Goal: Transaction & Acquisition: Book appointment/travel/reservation

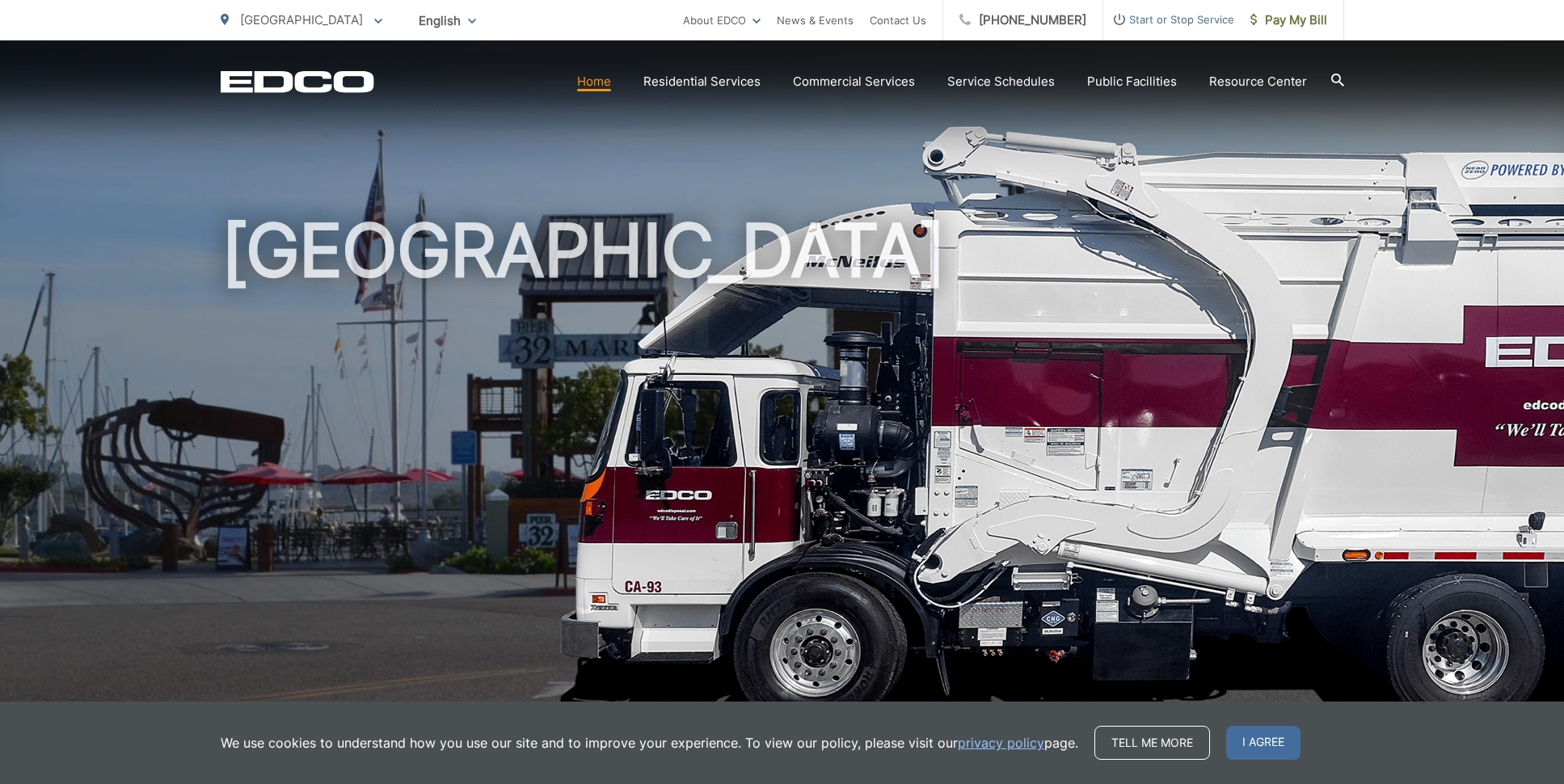
drag, startPoint x: 292, startPoint y: 6, endPoint x: 300, endPoint y: 31, distance: 26.2
click at [292, 6] on div "National City To change your zip code, enter it below and press change. Change …" at bounding box center [302, 20] width 162 height 41
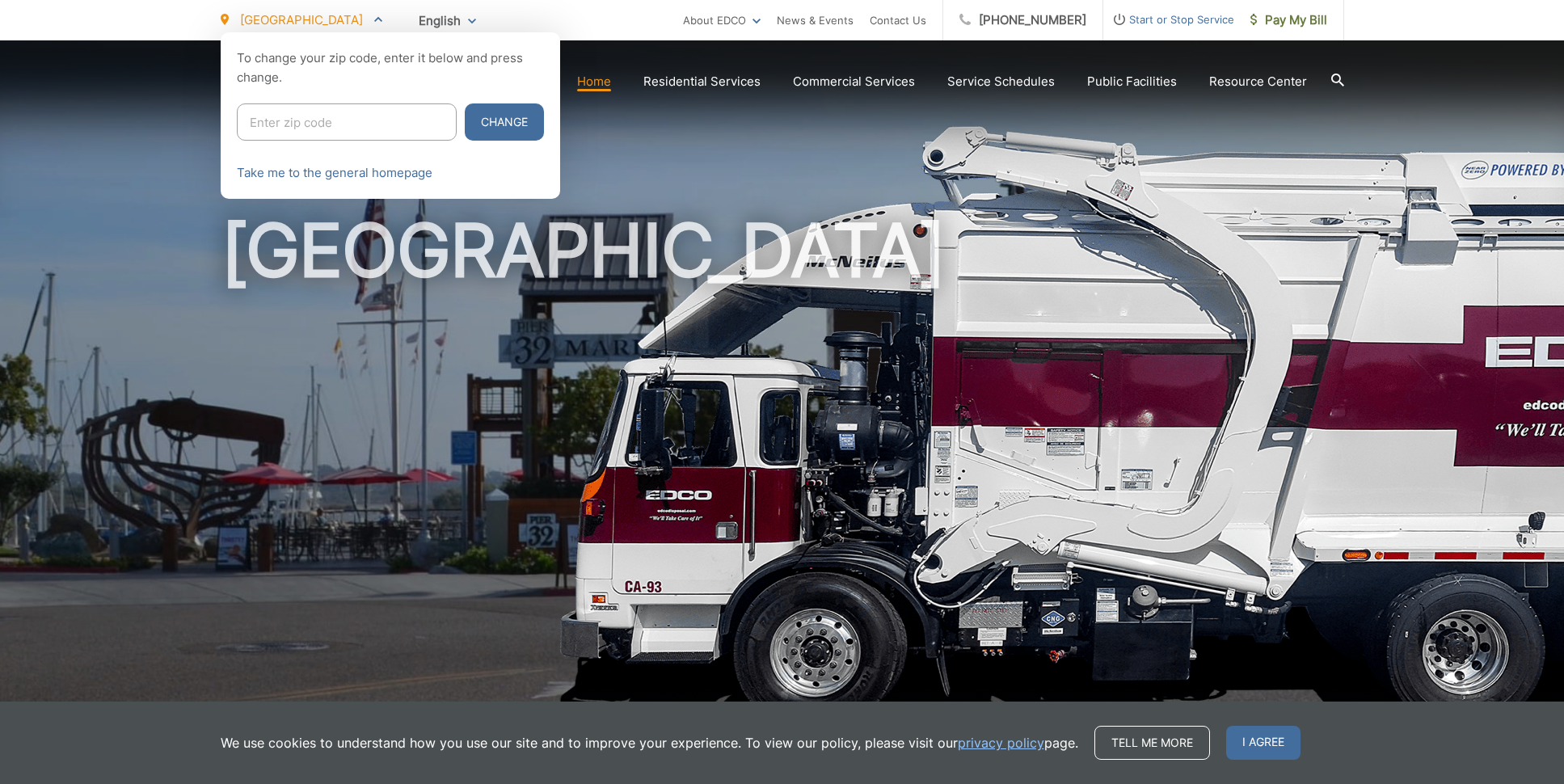
click at [306, 102] on div "To change your zip code, enter it below and press change. Change Take me to the…" at bounding box center [390, 116] width 339 height 167
click at [305, 114] on input "Enter zip code" at bounding box center [347, 122] width 220 height 37
type input "92020"
click at [502, 118] on button "Change" at bounding box center [504, 122] width 79 height 37
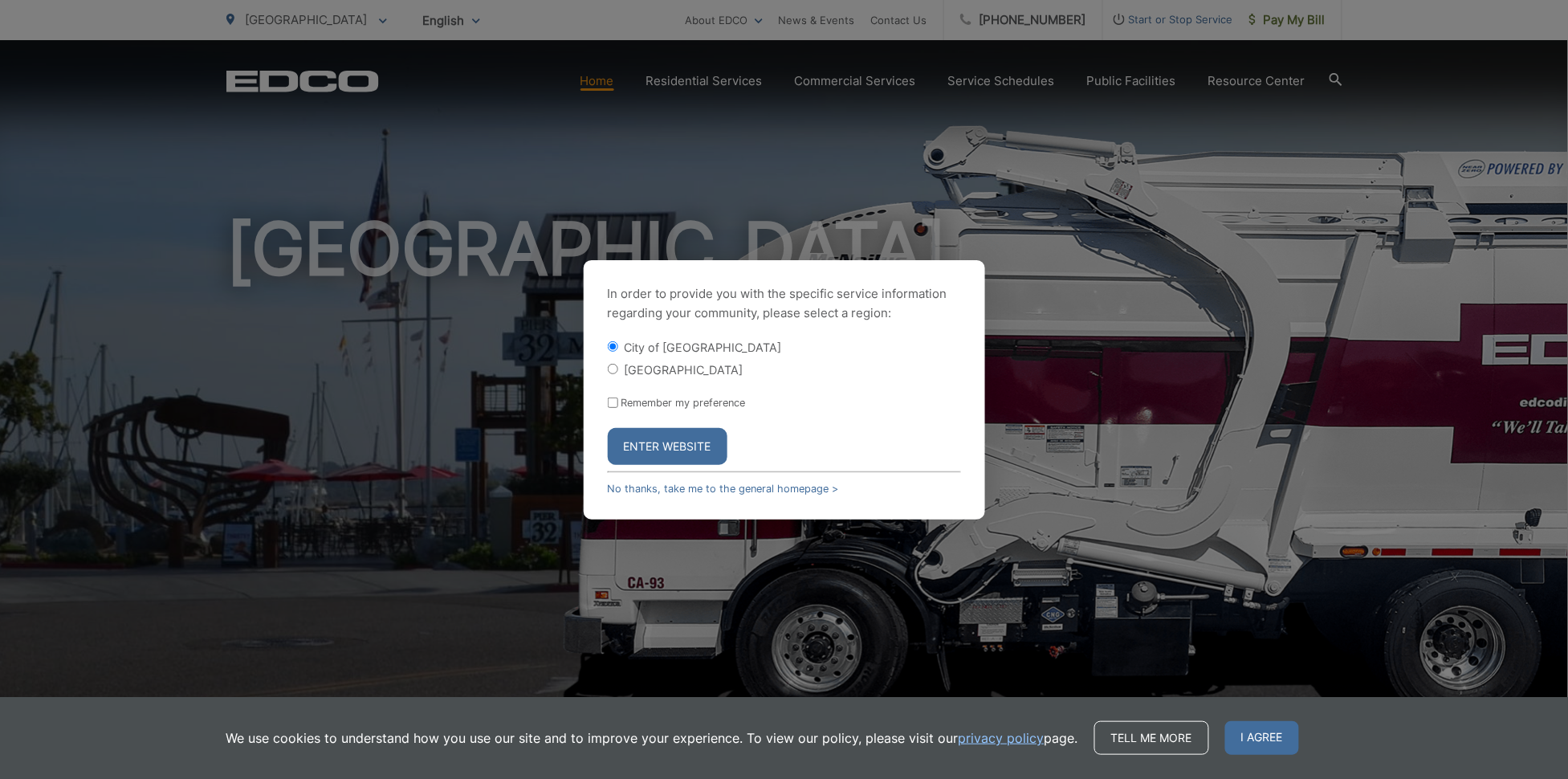
click at [681, 442] on button "Enter Website" at bounding box center [667, 446] width 120 height 37
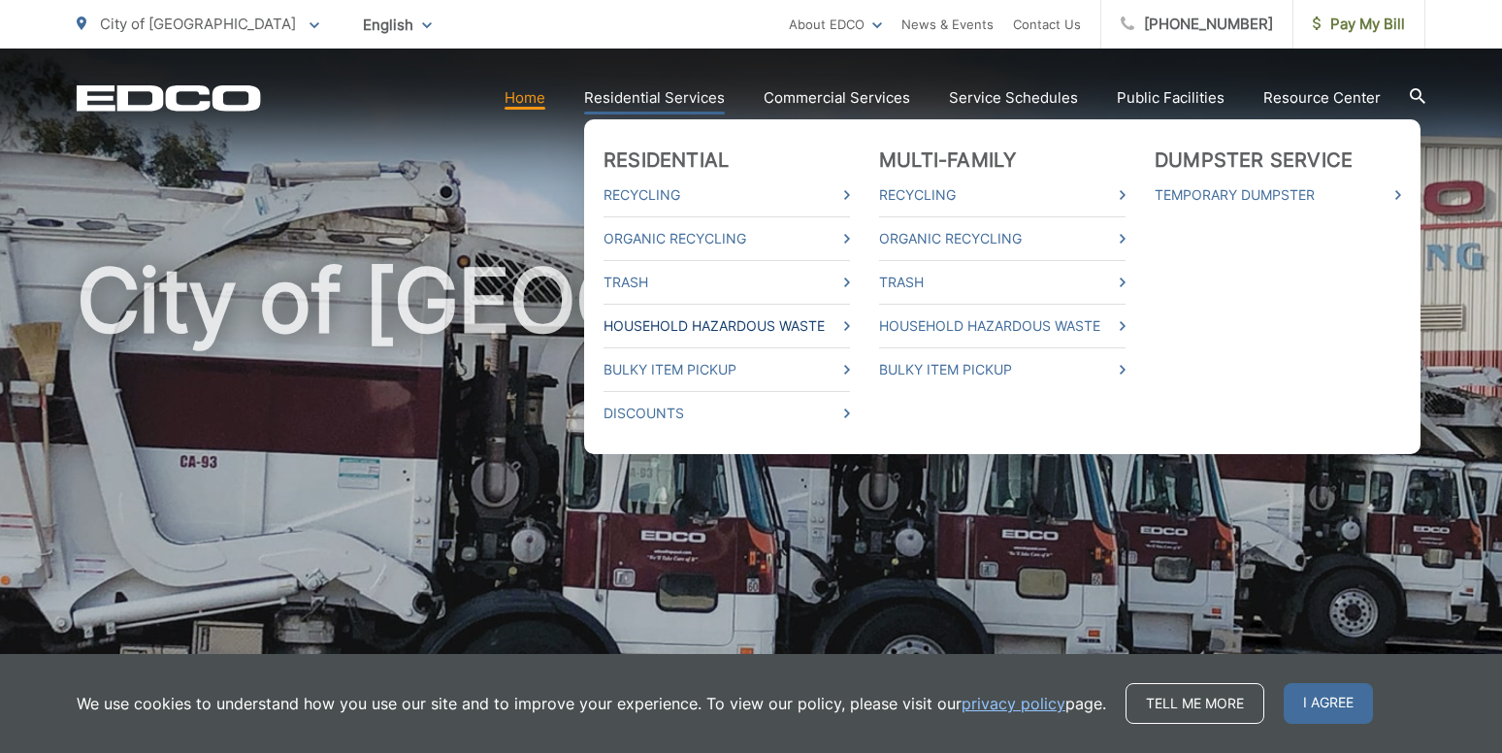
click at [744, 327] on link "Household Hazardous Waste" at bounding box center [726, 325] width 246 height 23
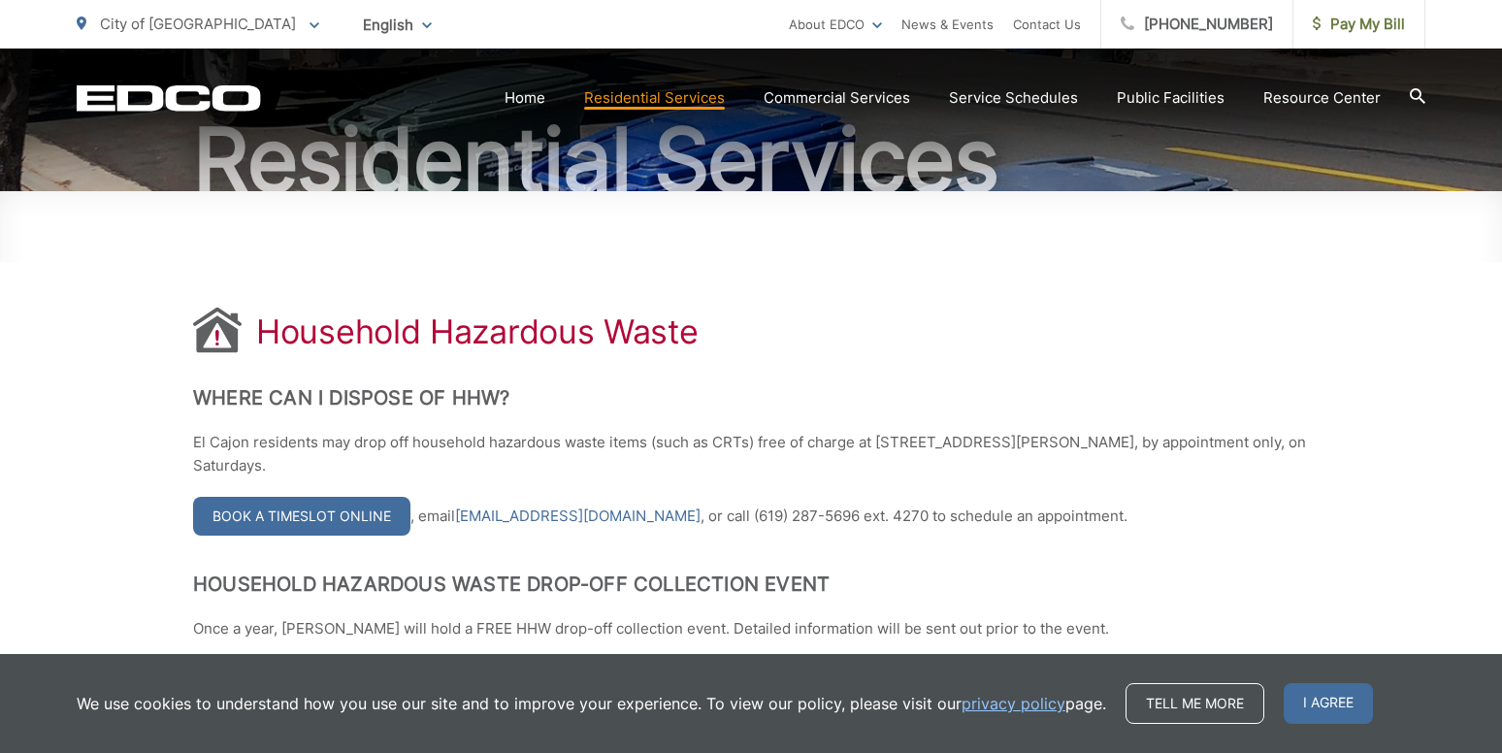
scroll to position [291, 0]
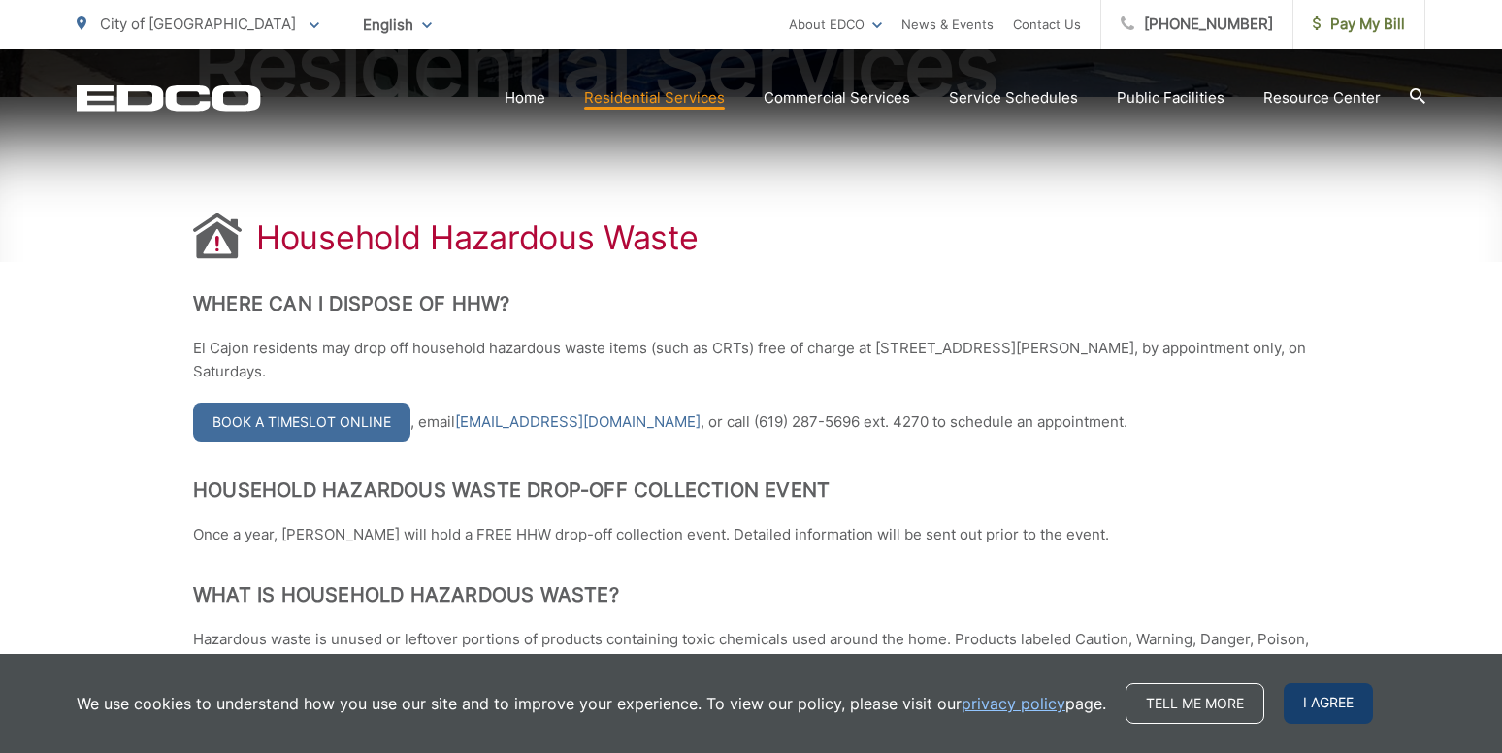
click at [1364, 718] on span "I agree" at bounding box center [1327, 703] width 89 height 41
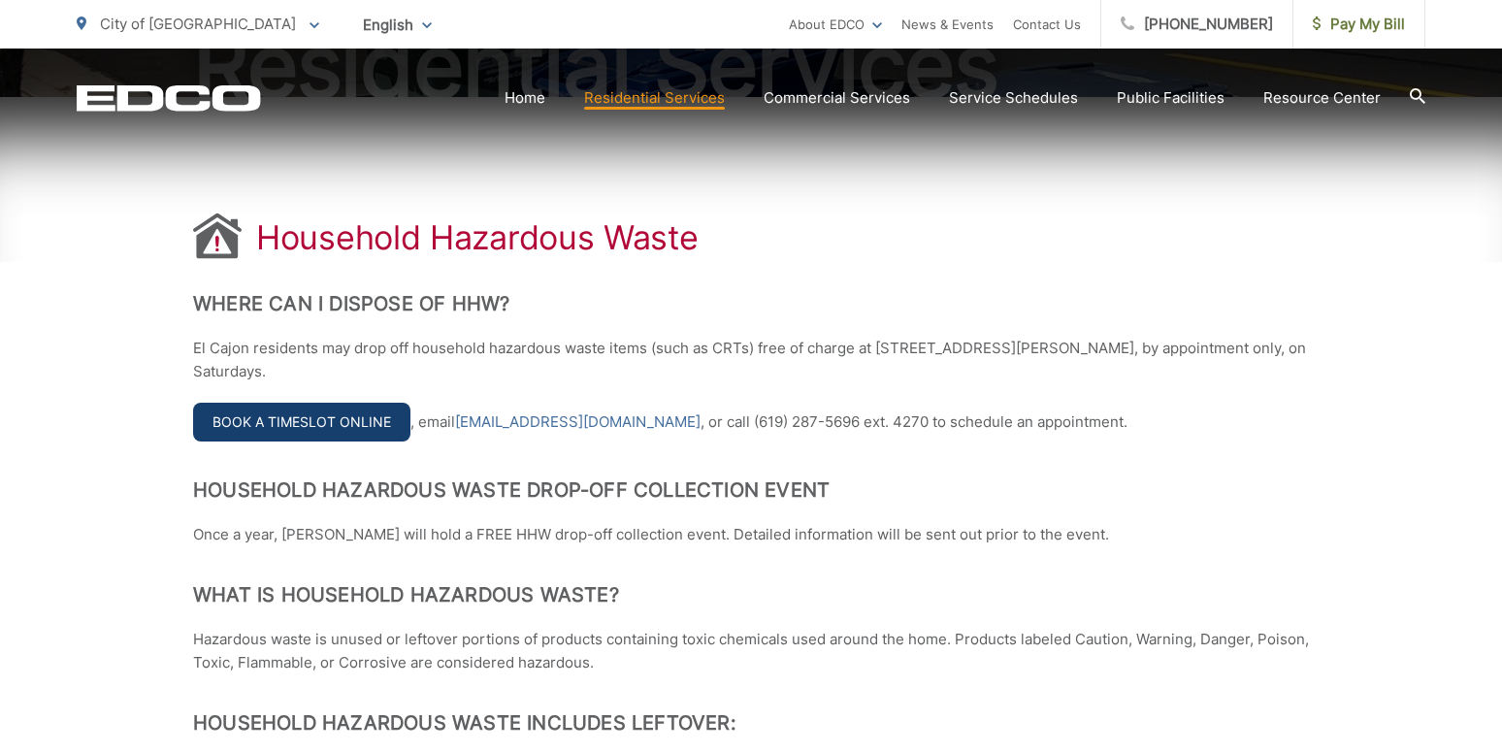
click at [271, 407] on link "Book a Timeslot Online" at bounding box center [301, 422] width 217 height 39
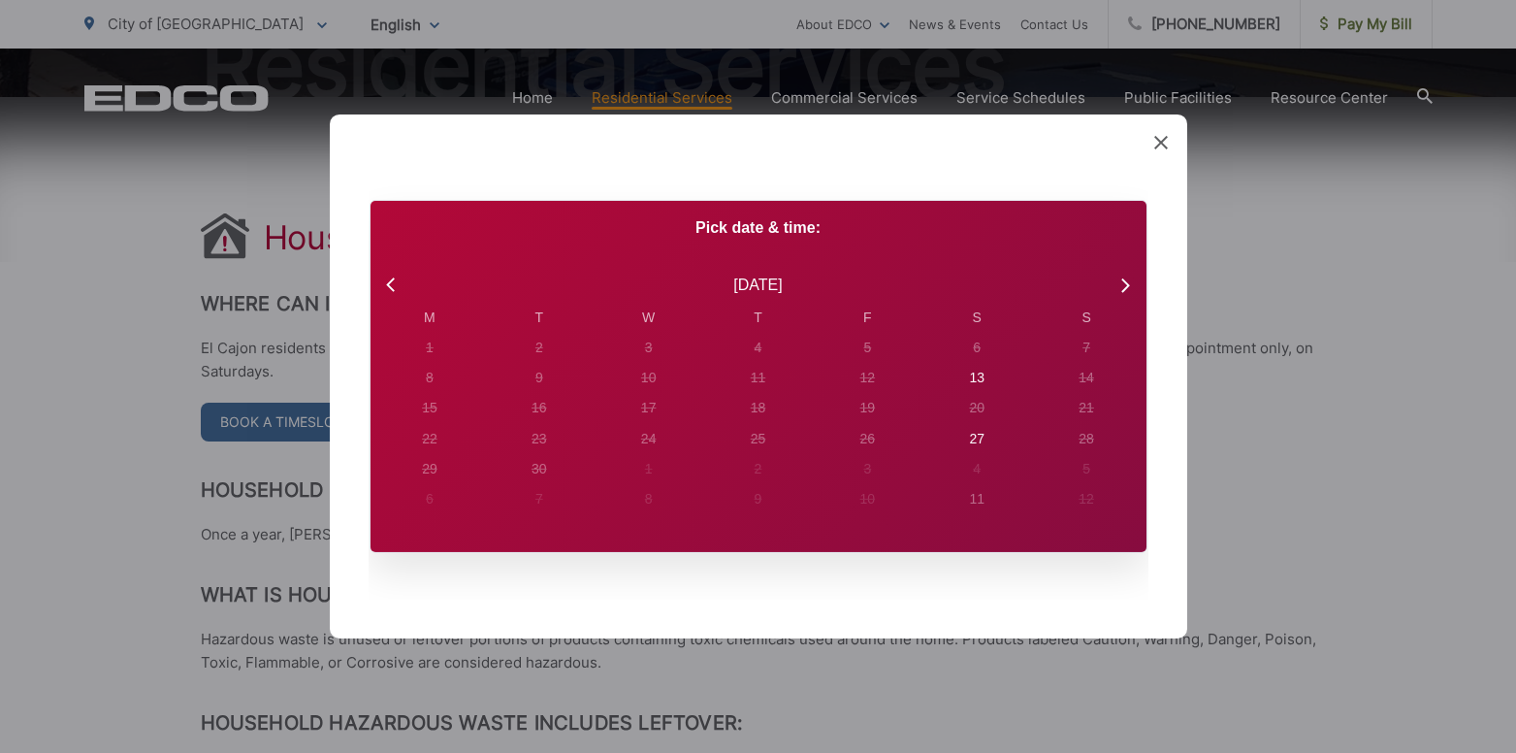
drag, startPoint x: 272, startPoint y: 476, endPoint x: 680, endPoint y: 480, distance: 408.4
click at [271, 475] on div "Created with Sketch. Book Appointment Bringing anyone with you? Number of Addit…" at bounding box center [758, 376] width 1516 height 753
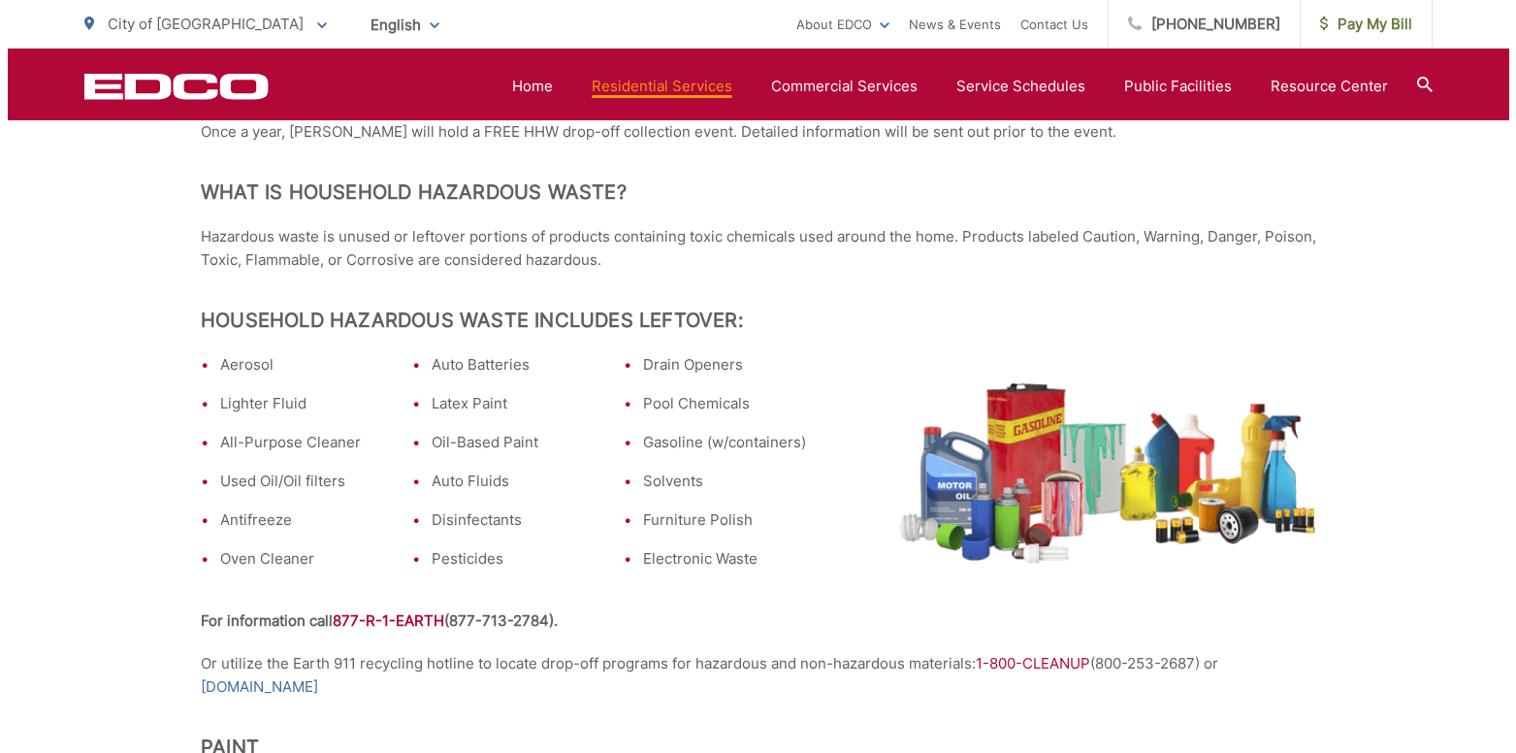
scroll to position [485, 0]
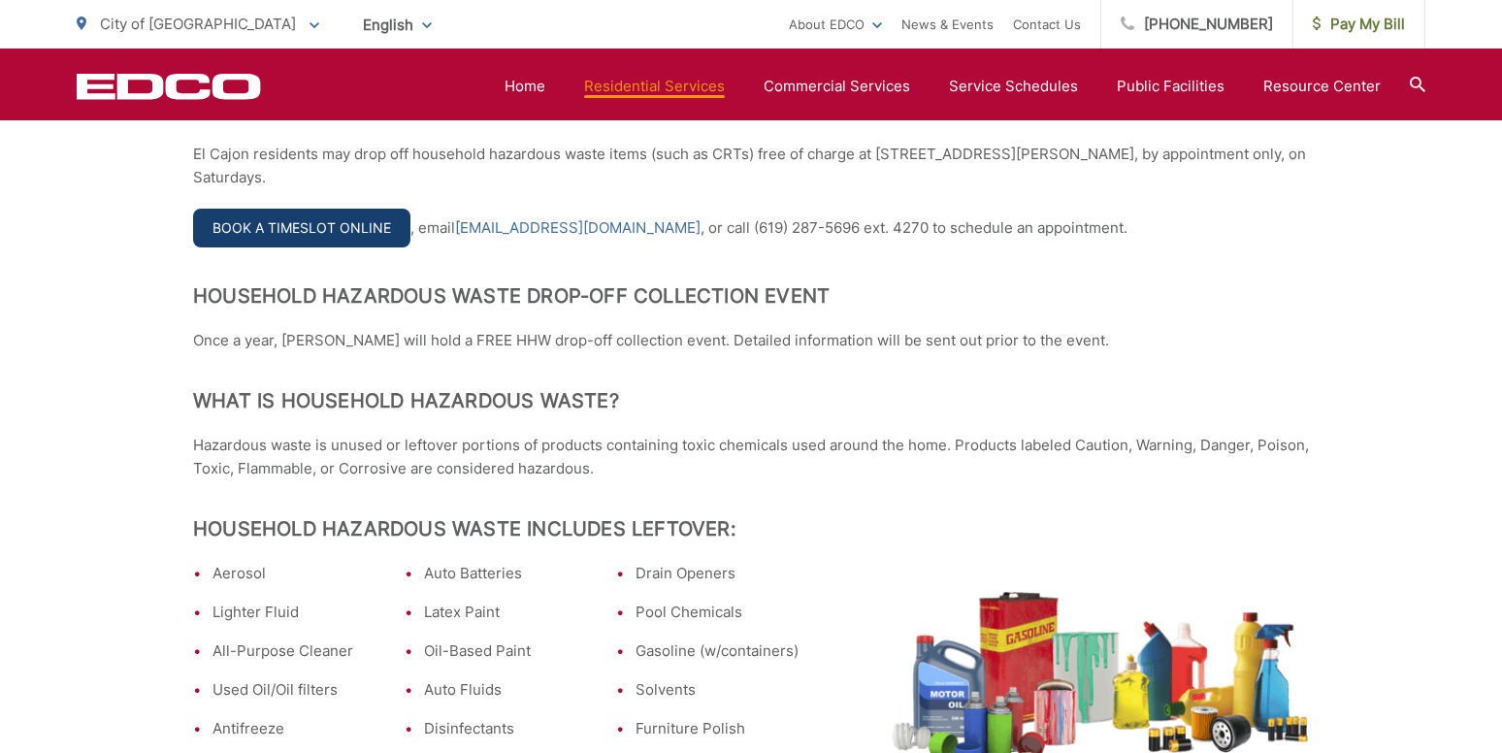
click at [341, 246] on link "Book a Timeslot Online" at bounding box center [301, 228] width 217 height 39
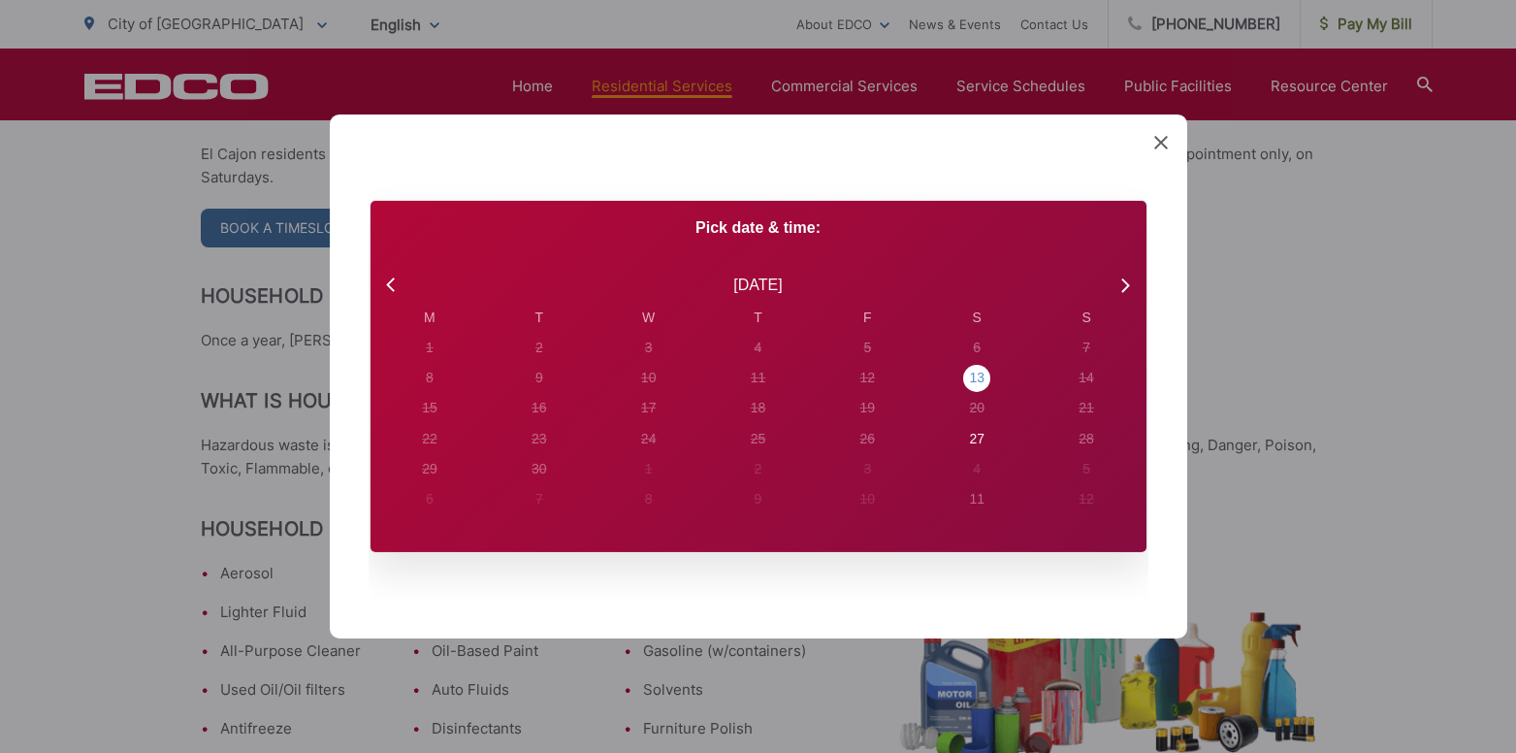
click at [434, 358] on div "13" at bounding box center [430, 348] width 8 height 20
radio input "true"
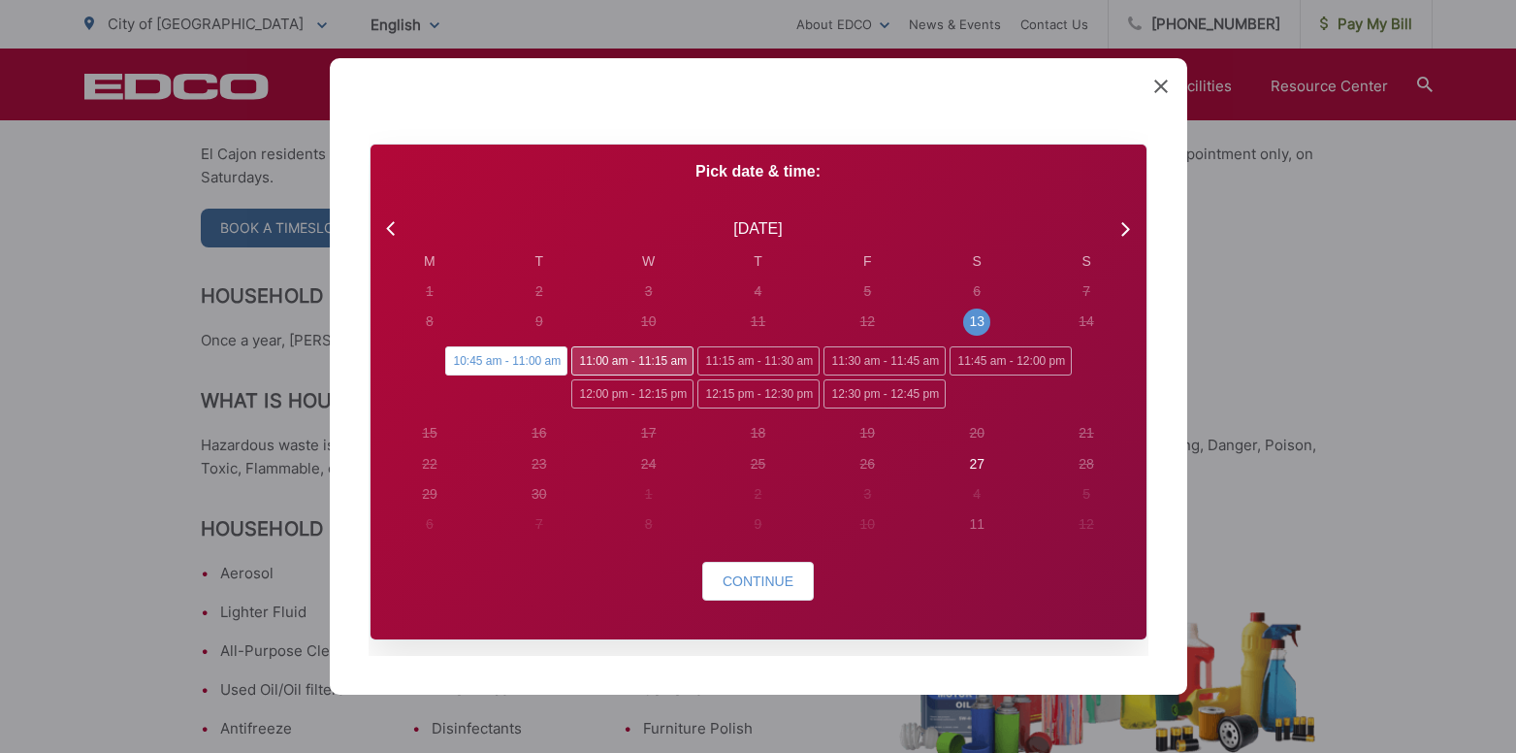
click at [641, 363] on span "11:00 am - 11:15 am" at bounding box center [632, 360] width 122 height 29
click at [584, 359] on input "11:00 am - 11:15 am" at bounding box center [577, 352] width 13 height 13
radio input "true"
radio input "false"
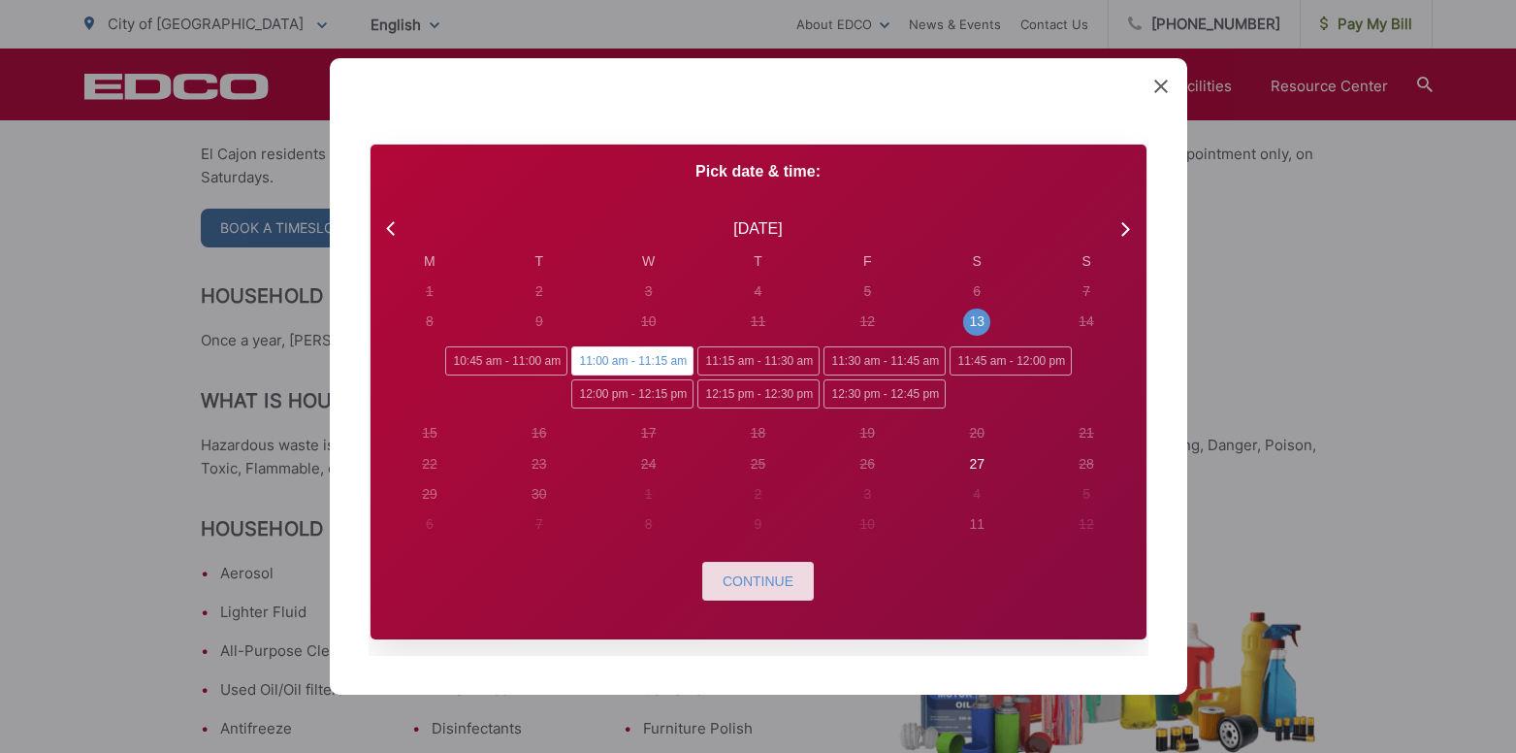
click at [736, 594] on button "Continue" at bounding box center [758, 581] width 112 height 39
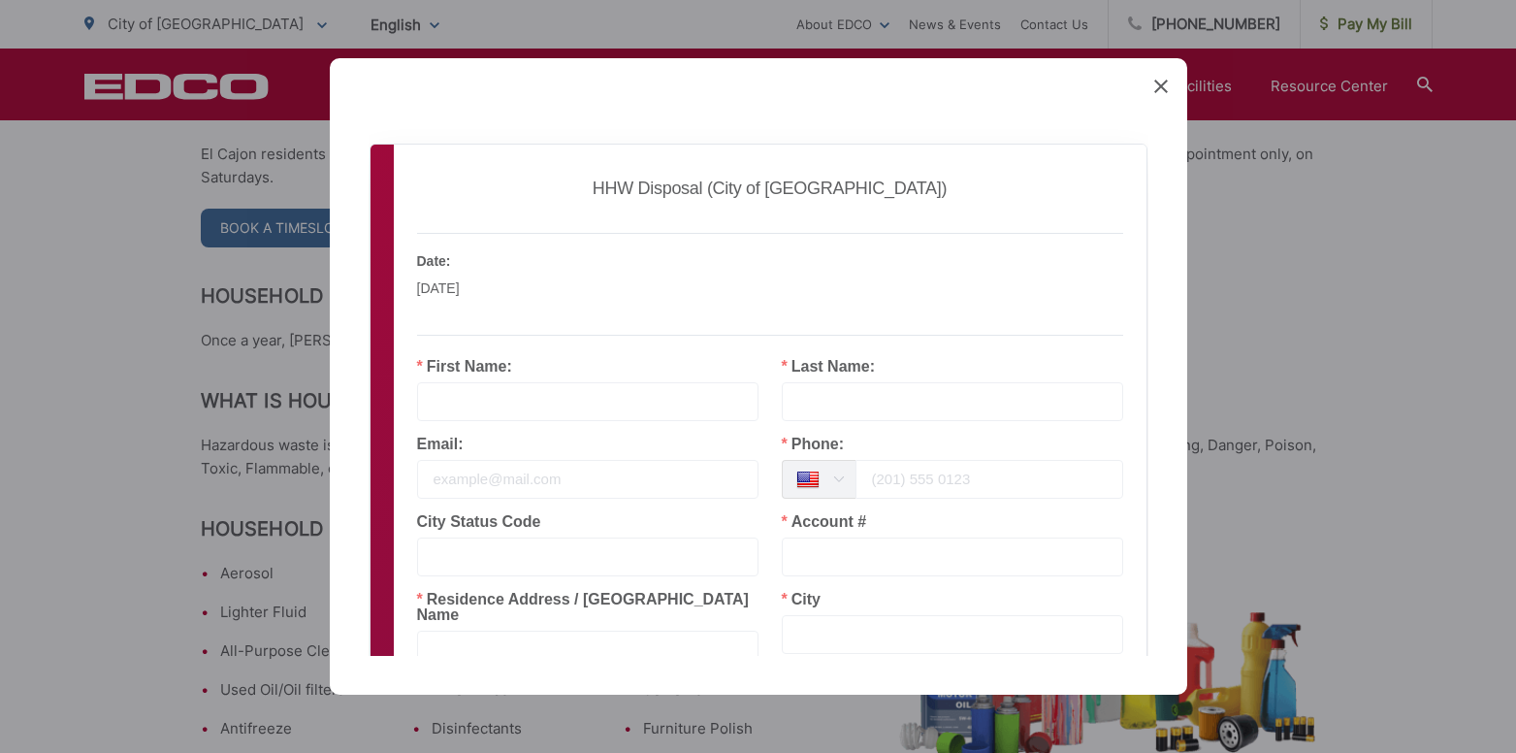
click at [631, 403] on input "text" at bounding box center [587, 401] width 341 height 39
type input "JESSICA"
click at [858, 396] on input "text" at bounding box center [952, 401] width 341 height 39
type input "OLIVER"
click at [589, 469] on input "email" at bounding box center [587, 479] width 341 height 39
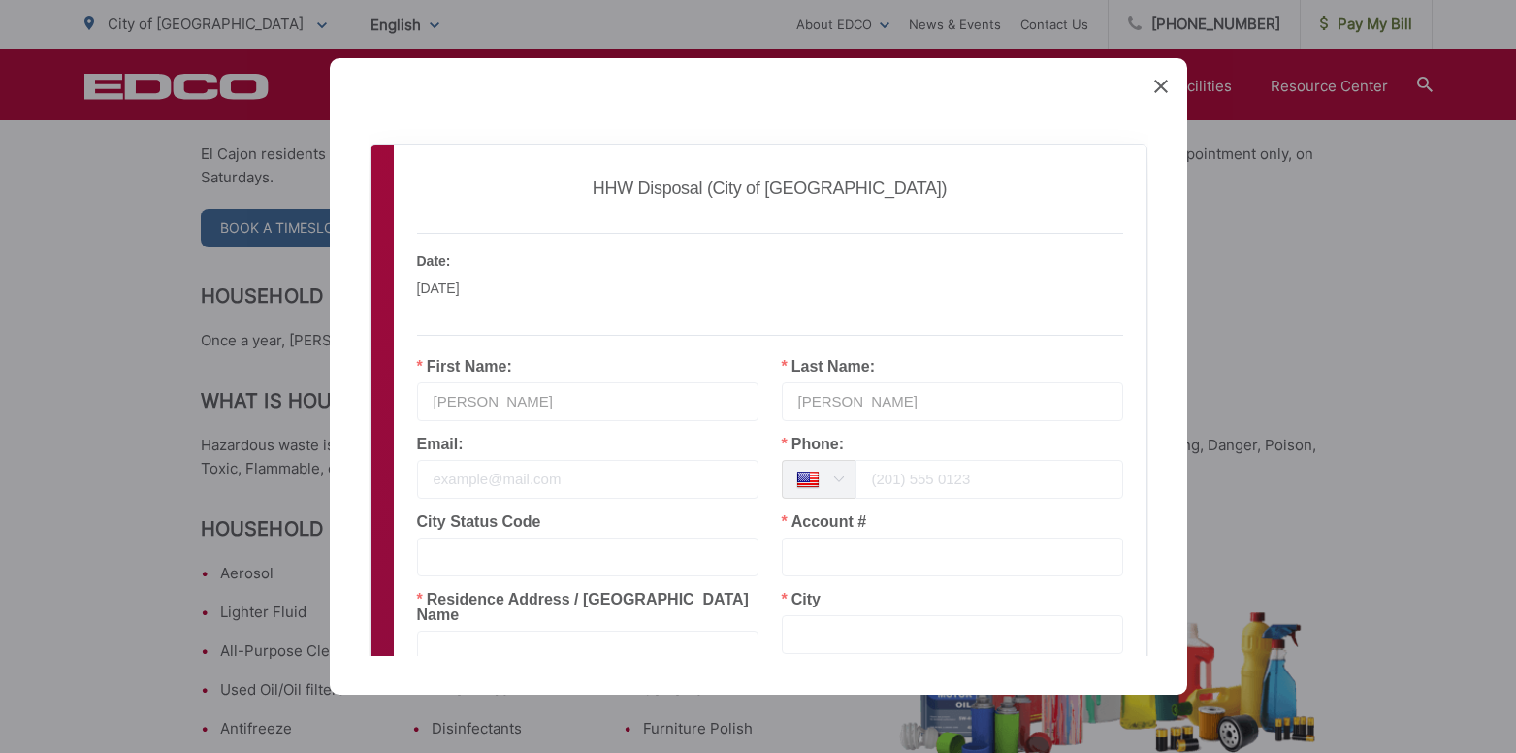
click at [577, 495] on input "email" at bounding box center [587, 479] width 341 height 39
type input "JOLIVER289@GMAIL.COM"
drag, startPoint x: 978, startPoint y: 472, endPoint x: 354, endPoint y: 472, distance: 623.7
click at [972, 471] on input "tel" at bounding box center [990, 479] width 268 height 39
click at [1000, 504] on div "Phone: Afghanistan +93 Albania +355 Algeria +213 American Samoa +1 Andorra +376…" at bounding box center [952, 476] width 365 height 78
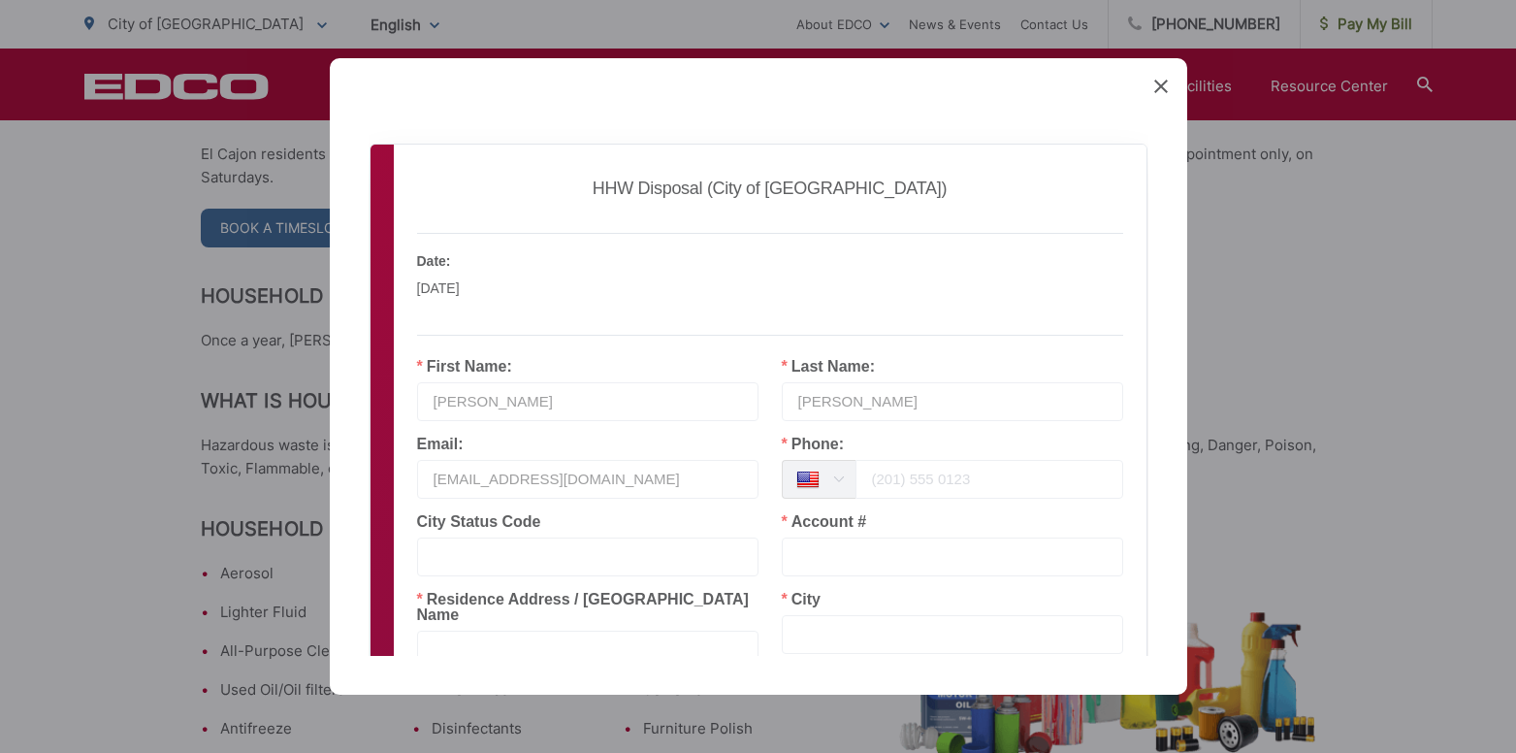
click at [975, 474] on input "tel" at bounding box center [990, 479] width 268 height 39
type input "6195082023"
click at [581, 563] on input "text" at bounding box center [587, 556] width 341 height 39
type input "R"
type input "EL CAJON CITY"
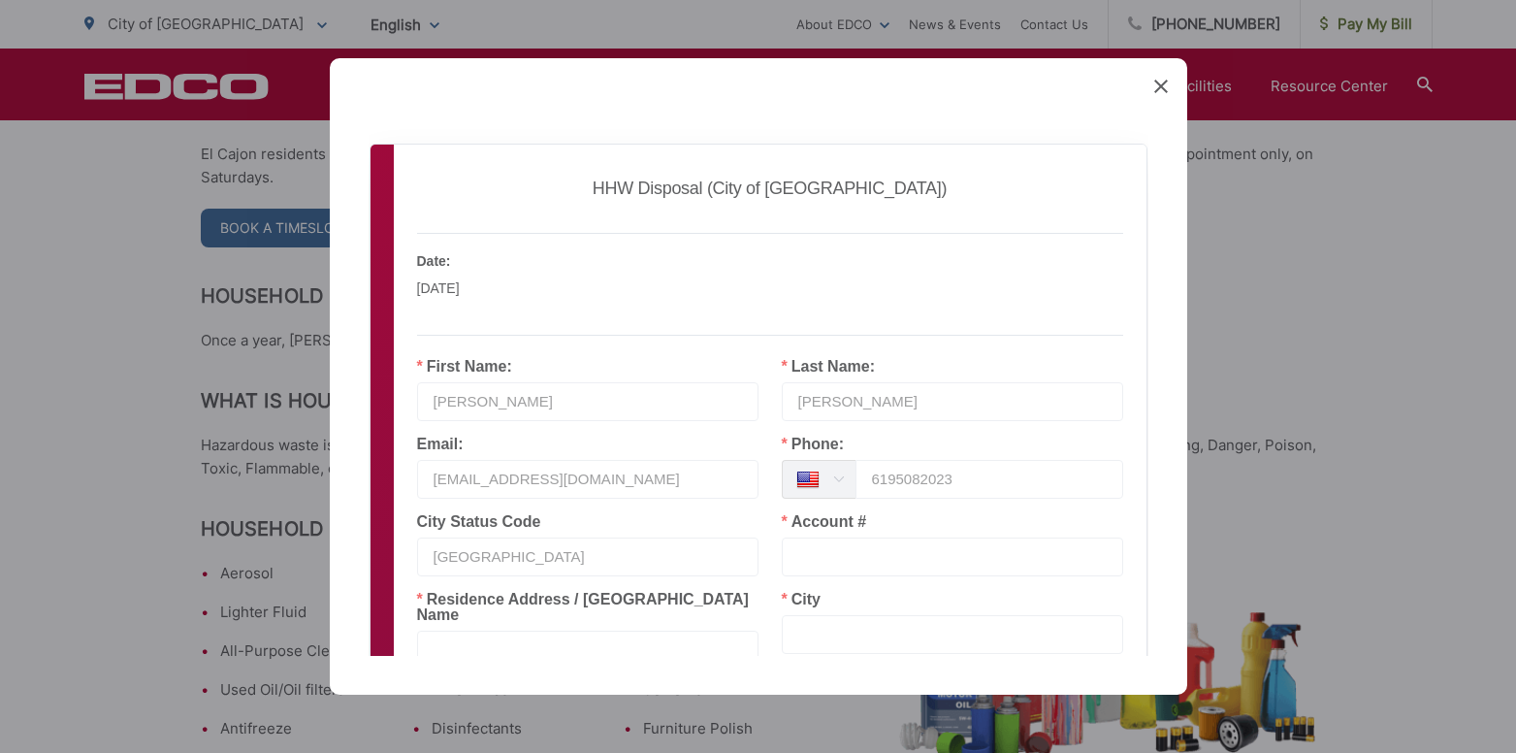
click at [876, 561] on input "text" at bounding box center [952, 556] width 341 height 39
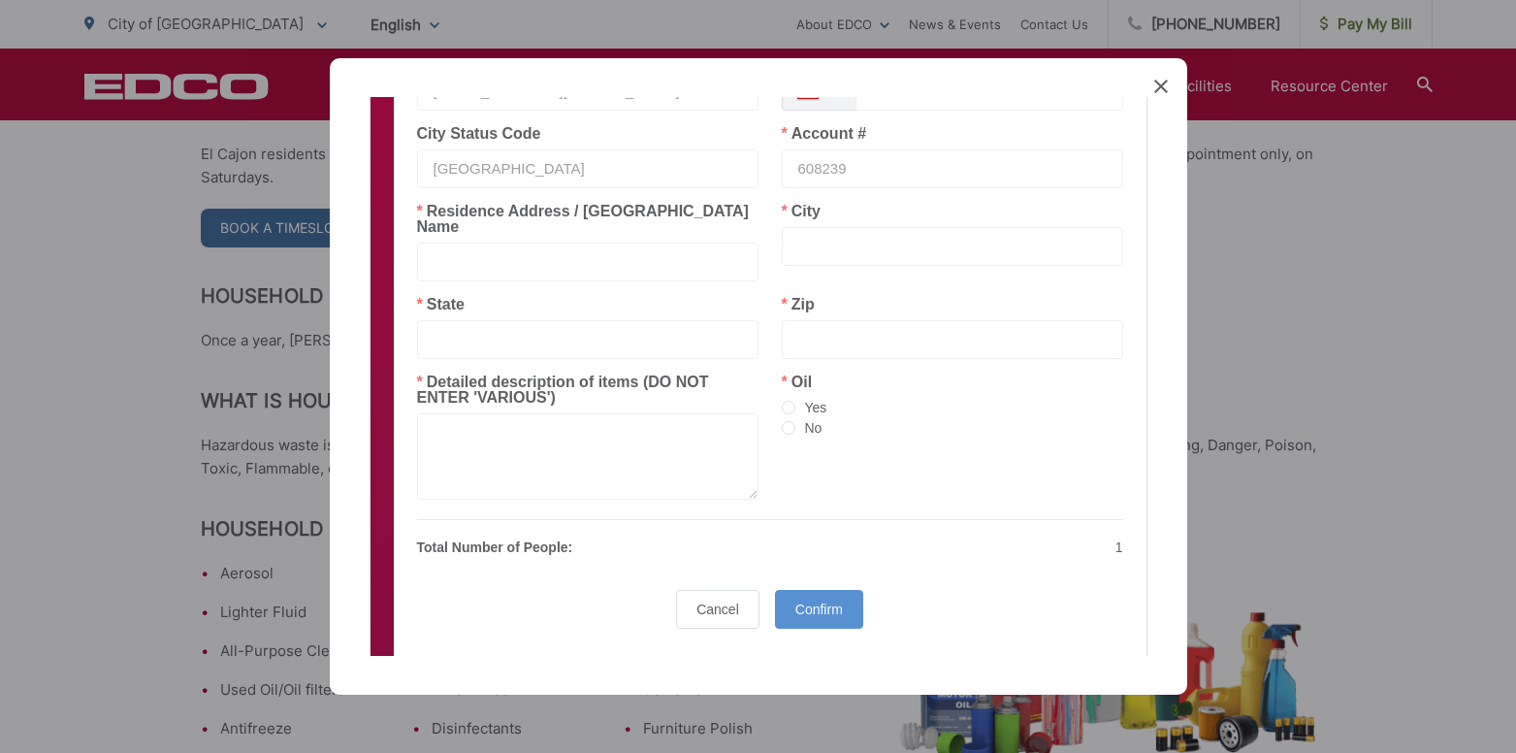
type input "608239"
click at [573, 249] on input "text" at bounding box center [587, 262] width 341 height 39
type input "207 WISCONSIN AVE"
click at [836, 247] on input "text" at bounding box center [952, 246] width 341 height 39
type input "EL CAJON"
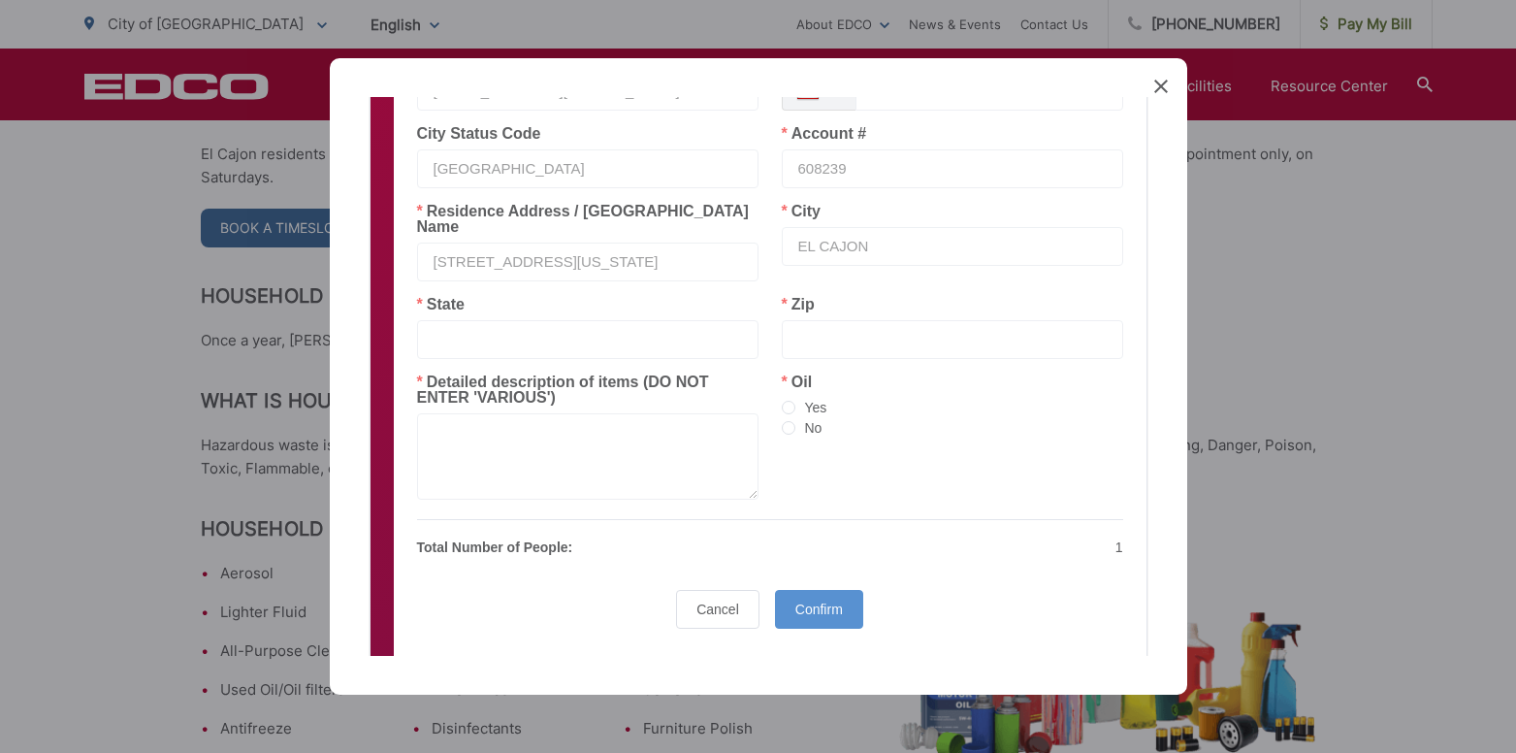
click at [509, 320] on input "text" at bounding box center [587, 339] width 341 height 39
type input "CA"
click at [829, 322] on input "text" at bounding box center [952, 339] width 341 height 39
type input "92020"
click at [653, 460] on textarea at bounding box center [587, 456] width 341 height 86
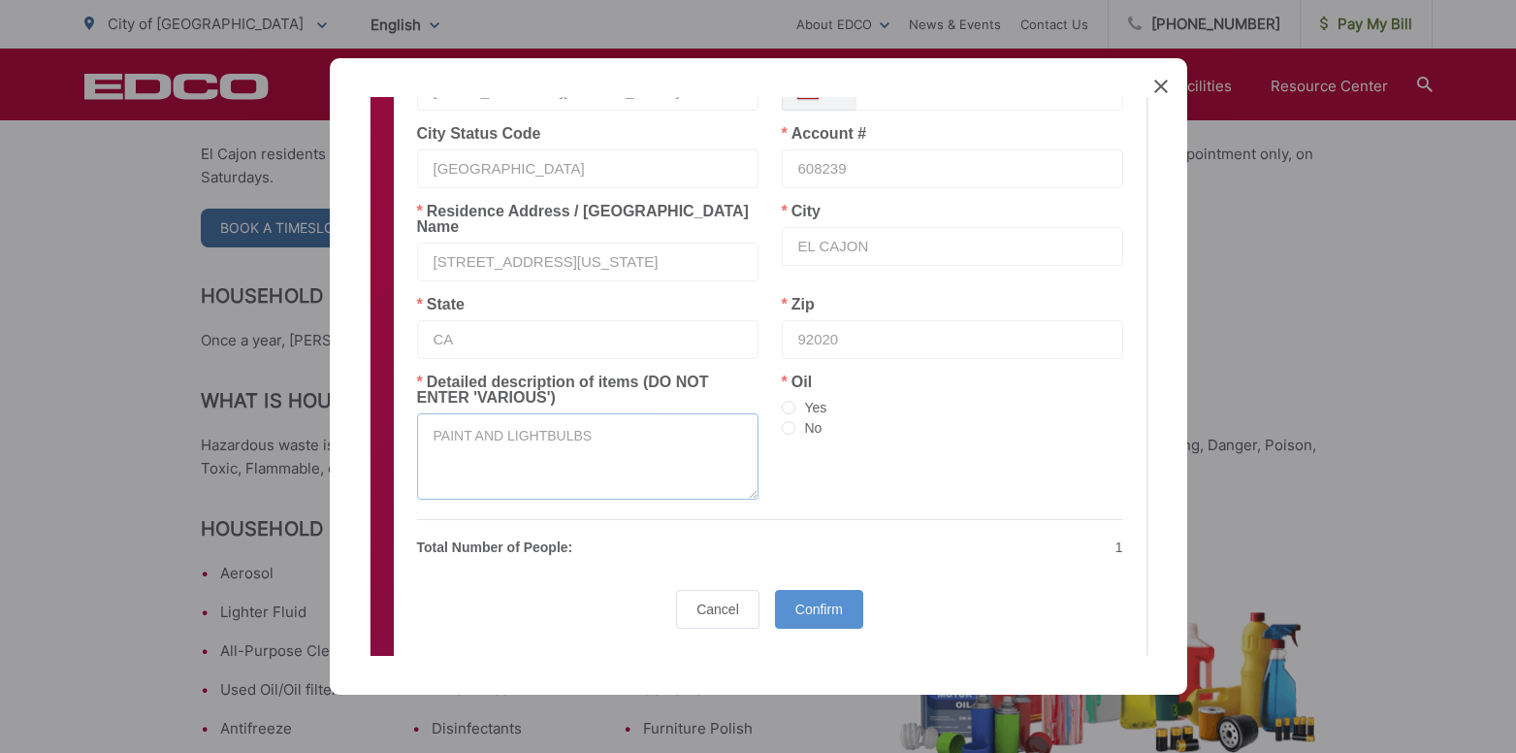
type textarea "PAINT AND LIGHTBULBS"
click at [820, 418] on label "No" at bounding box center [952, 428] width 341 height 20
click at [795, 421] on input "No" at bounding box center [789, 429] width 14 height 16
radio input "true"
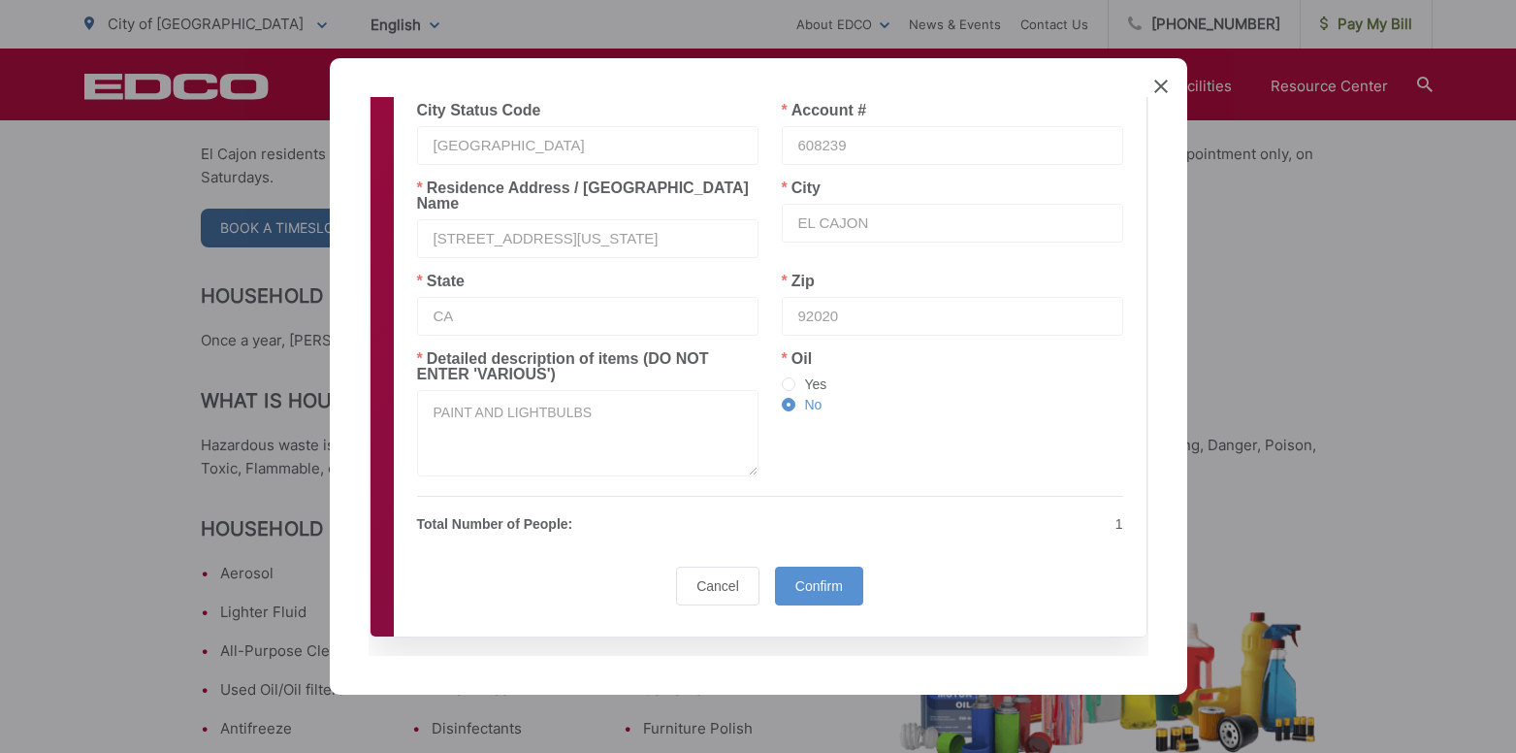
scroll to position [424, 0]
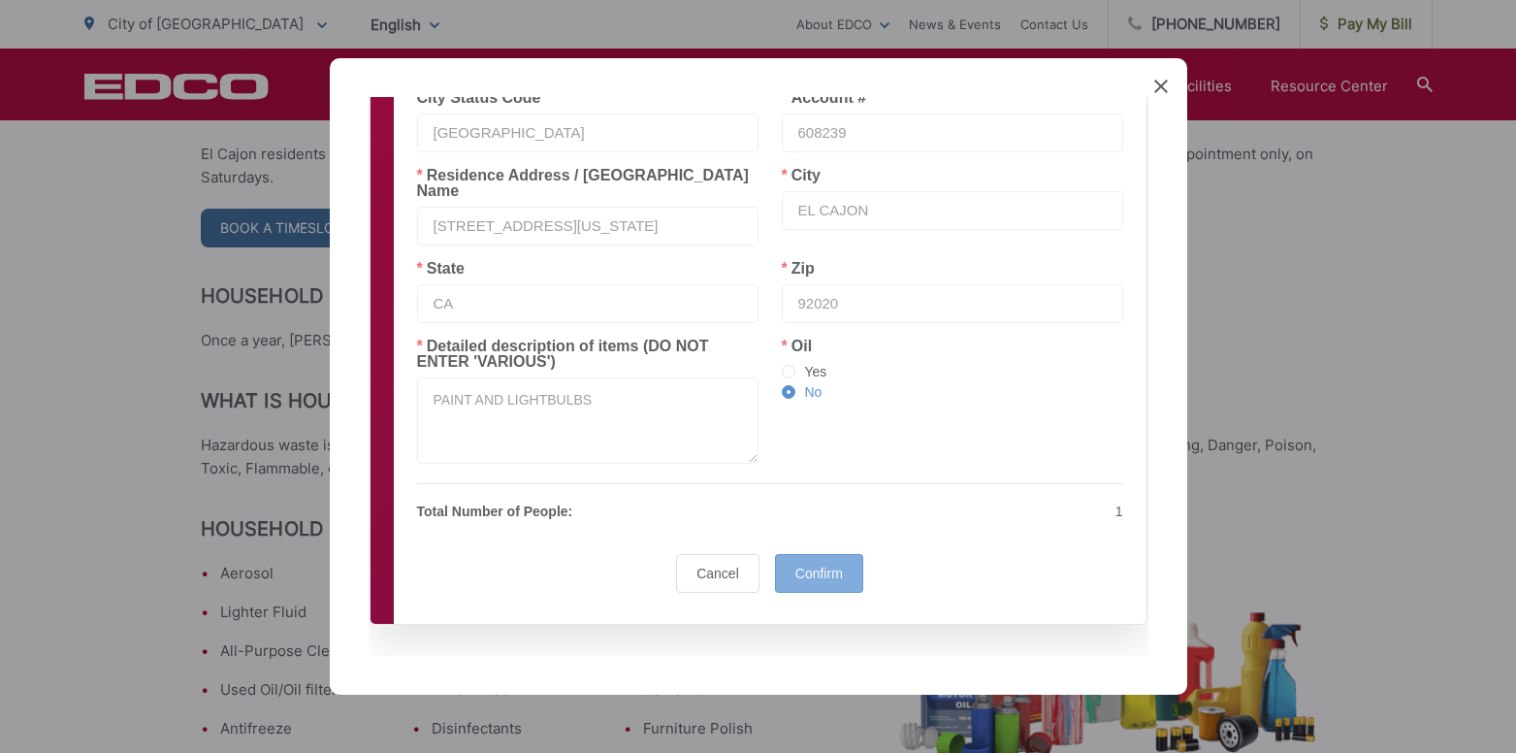
click at [831, 566] on span "Confirm" at bounding box center [819, 574] width 48 height 16
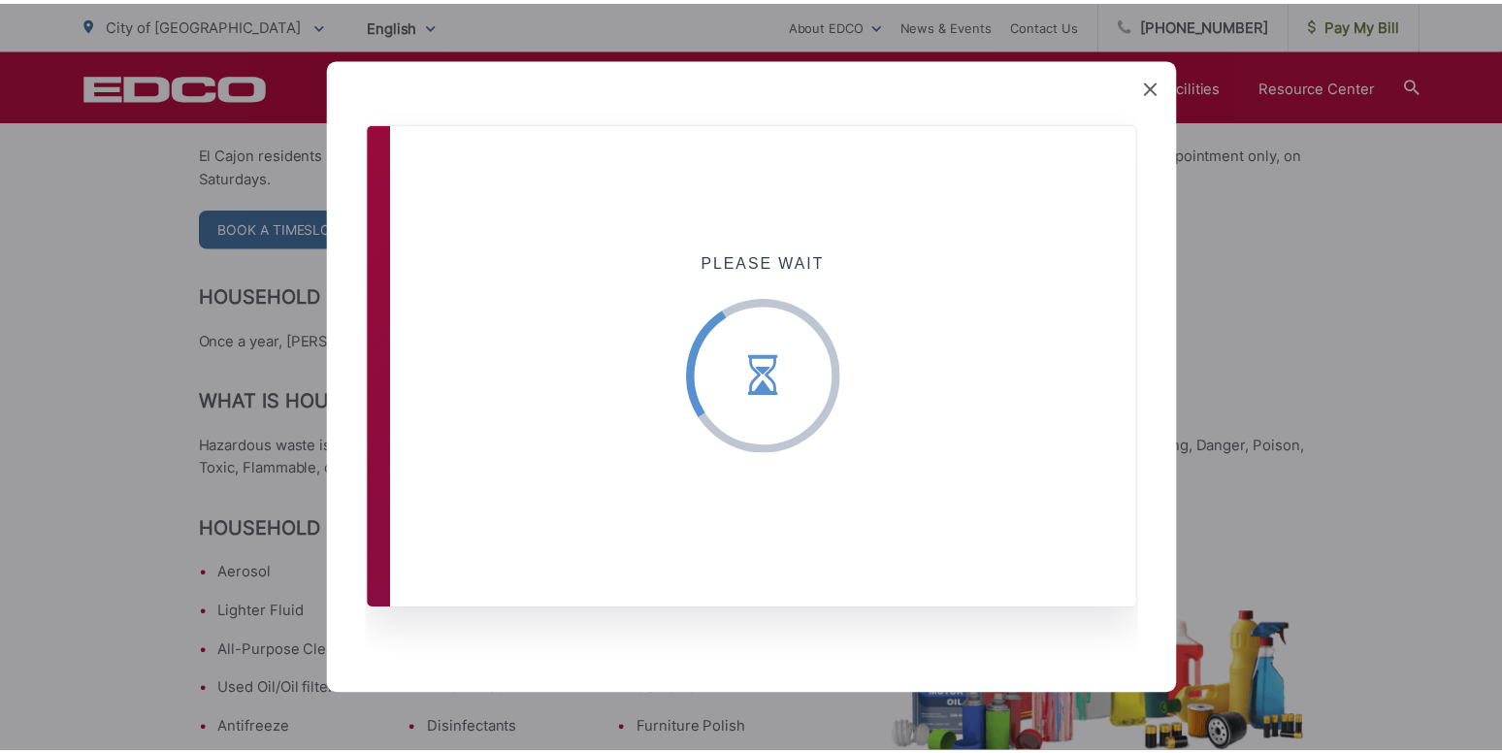
scroll to position [0, 0]
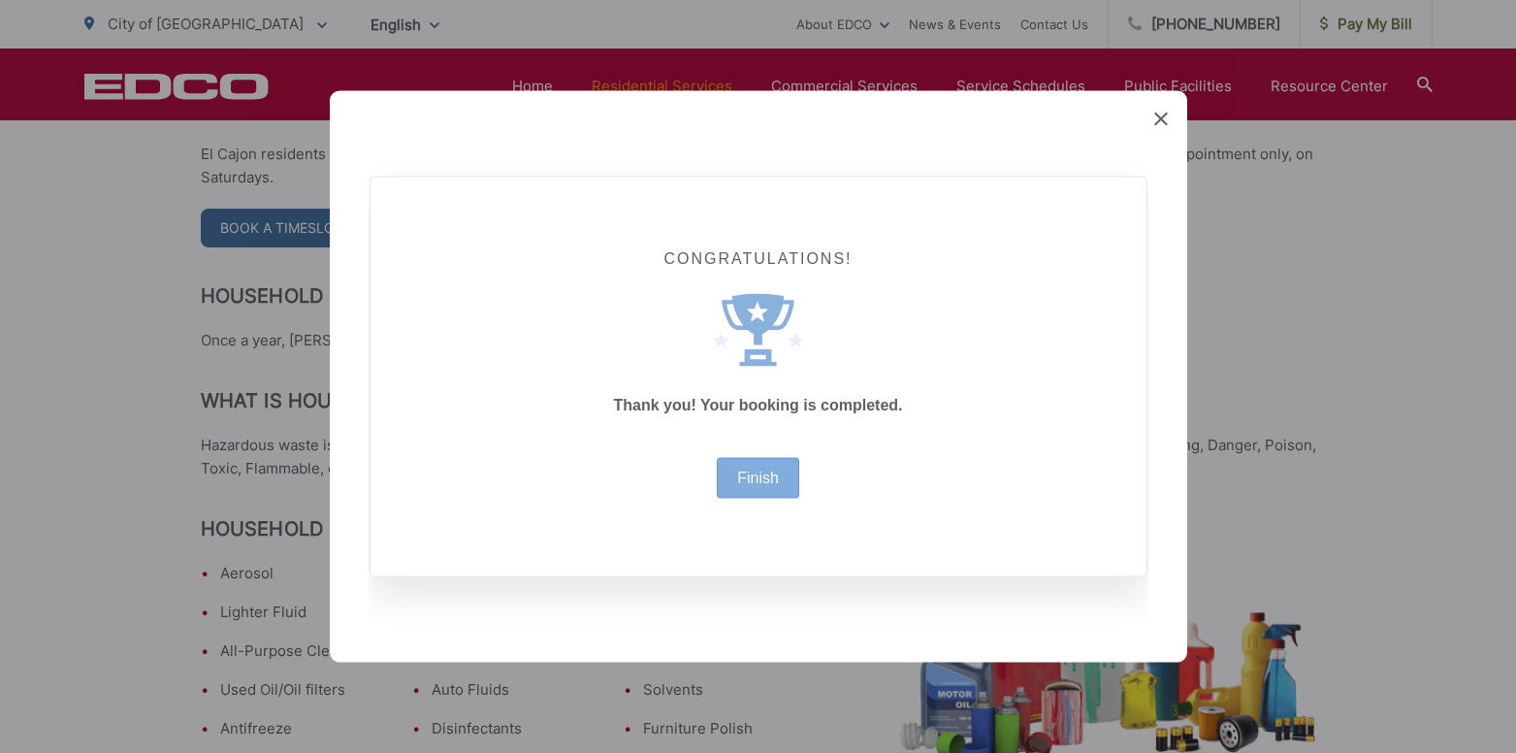
click at [777, 460] on div "Finish" at bounding box center [758, 478] width 82 height 41
click at [779, 489] on div "Finish" at bounding box center [758, 478] width 82 height 41
click at [756, 494] on div "Finish" at bounding box center [758, 478] width 82 height 41
click at [1172, 138] on div "Created with Sketch. Congratulations! Created with Sketch. Thank you! Your book…" at bounding box center [759, 376] width 858 height 571
click at [1167, 123] on icon at bounding box center [1161, 120] width 14 height 14
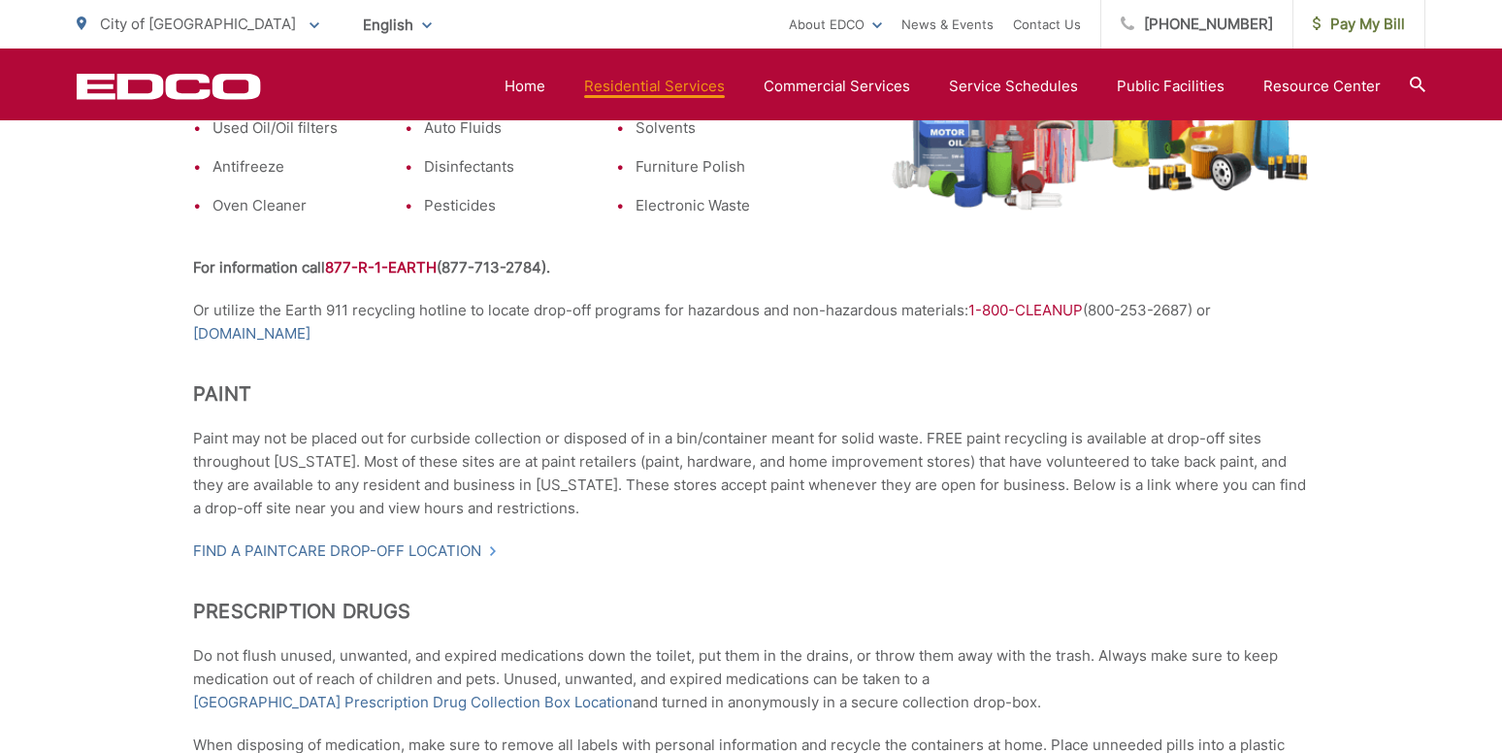
scroll to position [1164, 0]
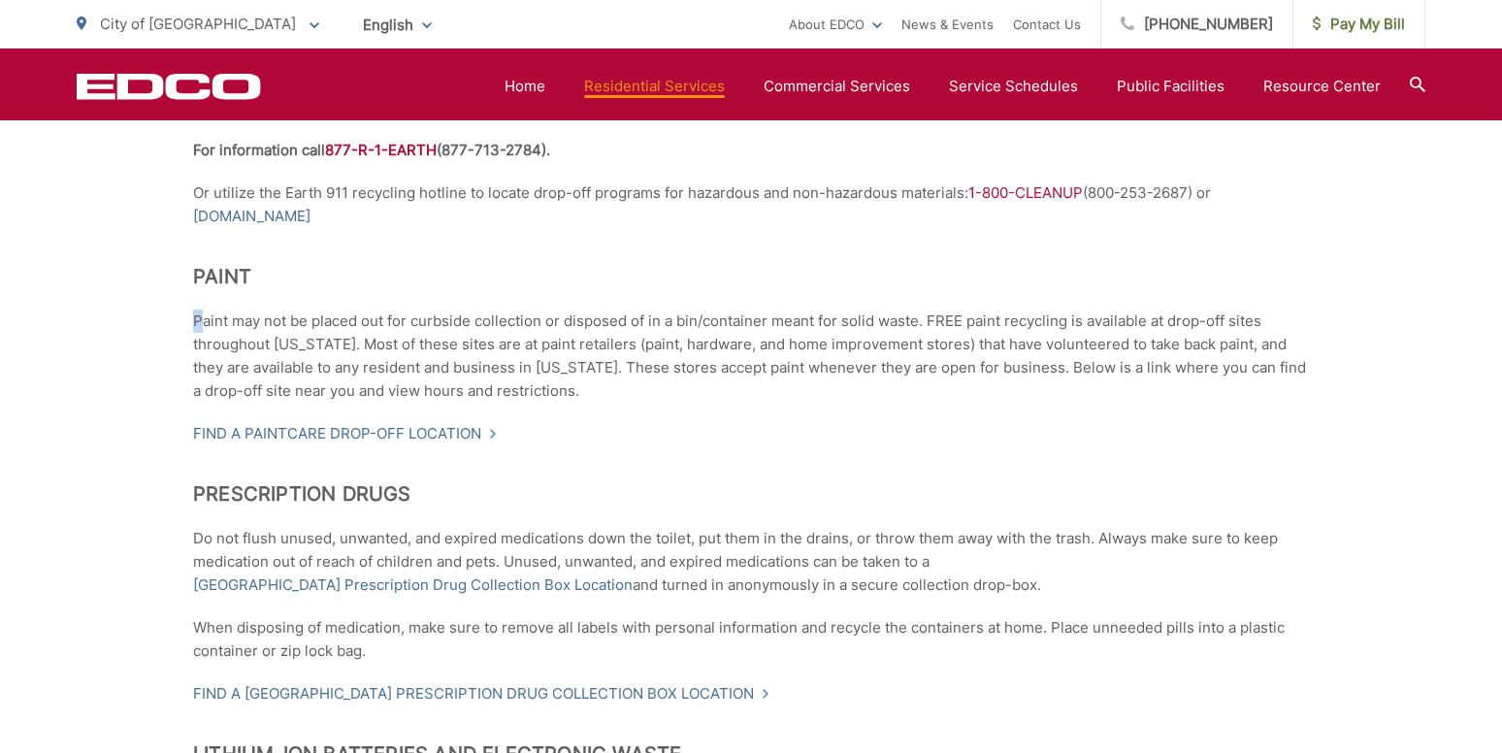
drag, startPoint x: 179, startPoint y: 318, endPoint x: 192, endPoint y: 313, distance: 13.5
click at [201, 320] on div "Household Hazardous Waste Where Can I Dispose of HHW? El Cajon residents may dr…" at bounding box center [751, 318] width 1502 height 2188
click at [281, 321] on p "Paint may not be placed out for curbside collection or disposed of in a bin/con…" at bounding box center [751, 355] width 1116 height 93
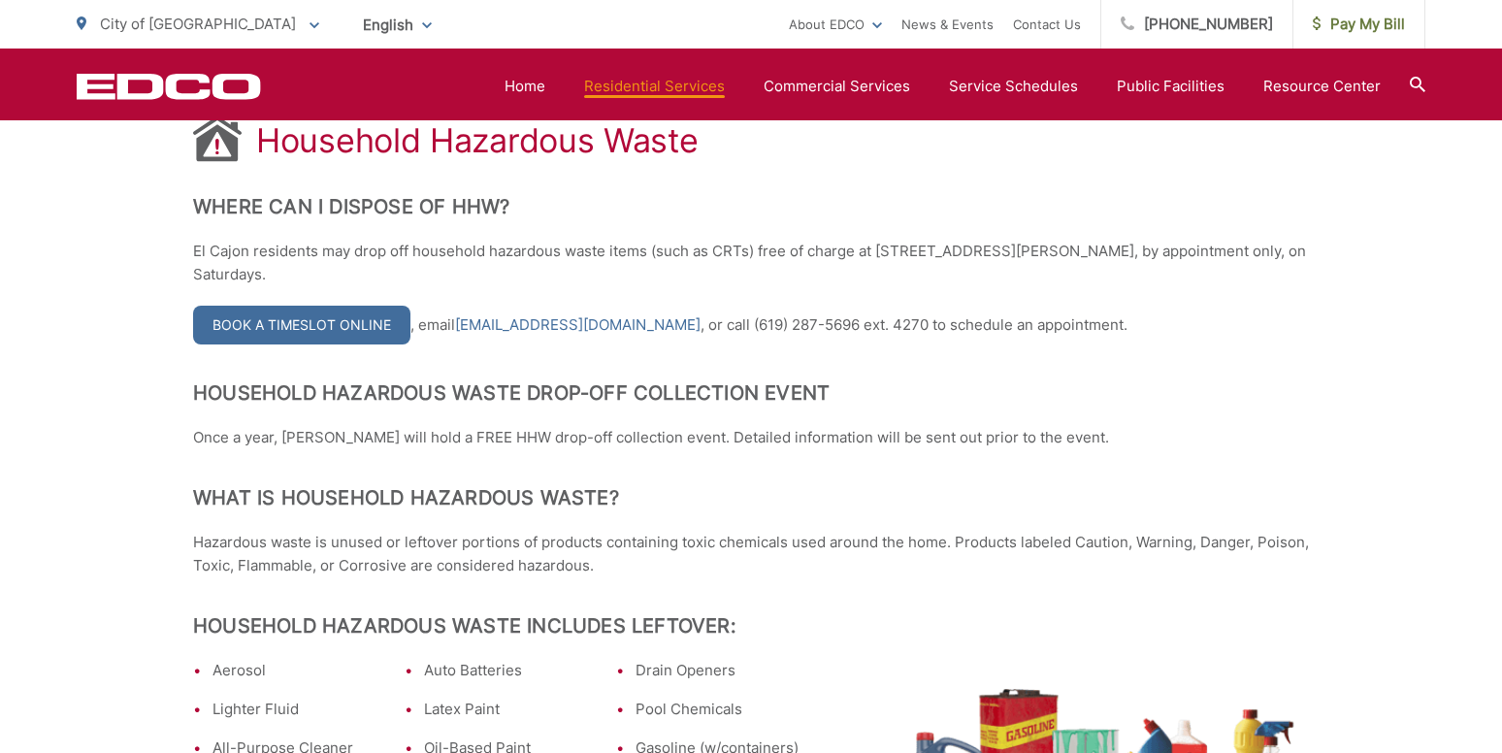
scroll to position [0, 0]
